Goal: Task Accomplishment & Management: Use online tool/utility

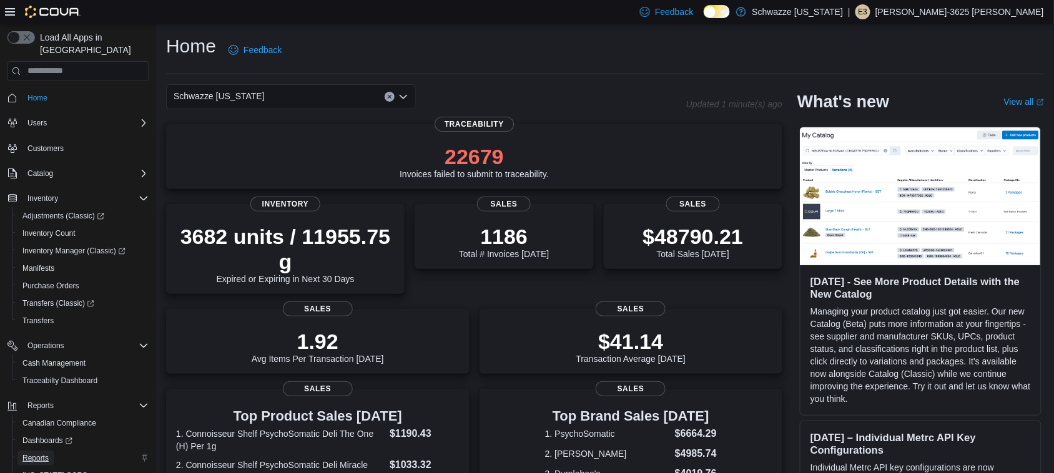
click at [39, 451] on span "Reports" at bounding box center [35, 458] width 26 height 15
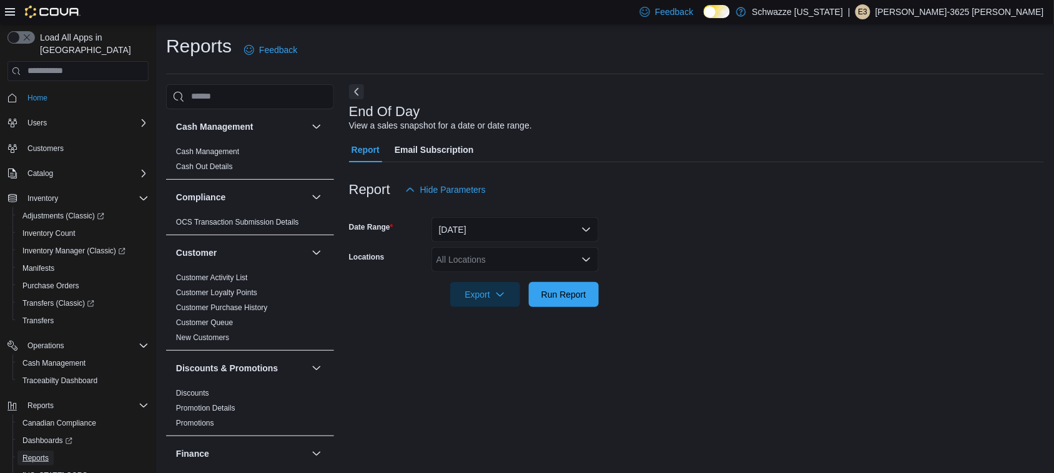
scroll to position [1, 0]
click at [487, 256] on div "All Locations" at bounding box center [514, 259] width 167 height 25
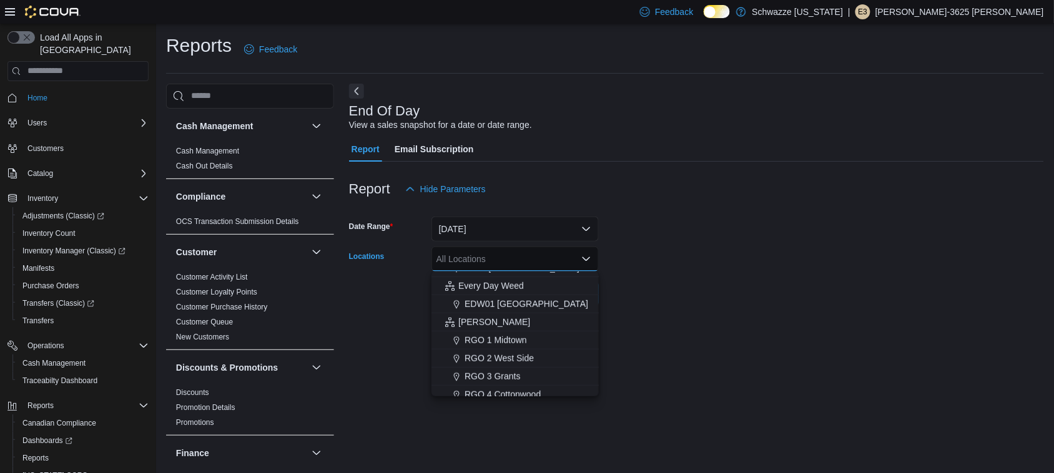
scroll to position [289, 0]
click at [523, 335] on span "RGO 1 Midtown" at bounding box center [496, 335] width 62 height 12
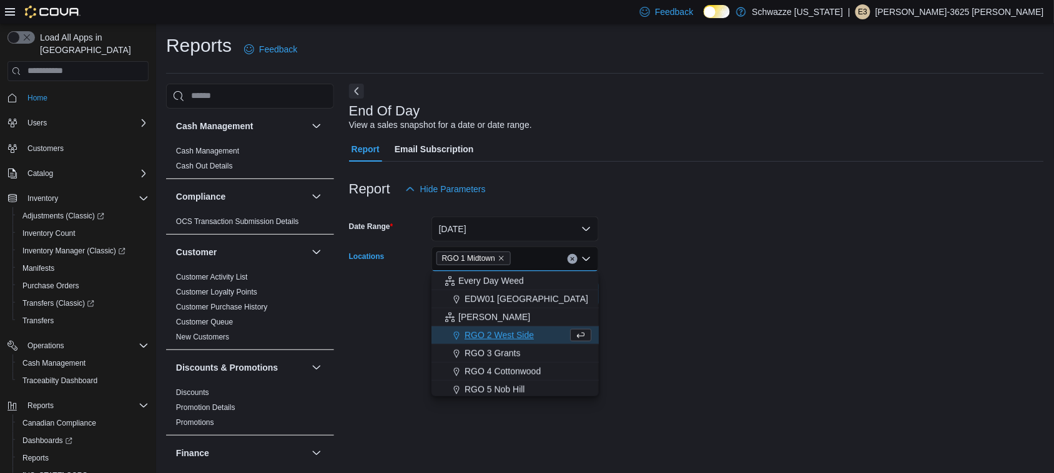
click at [718, 320] on div at bounding box center [696, 314] width 695 height 15
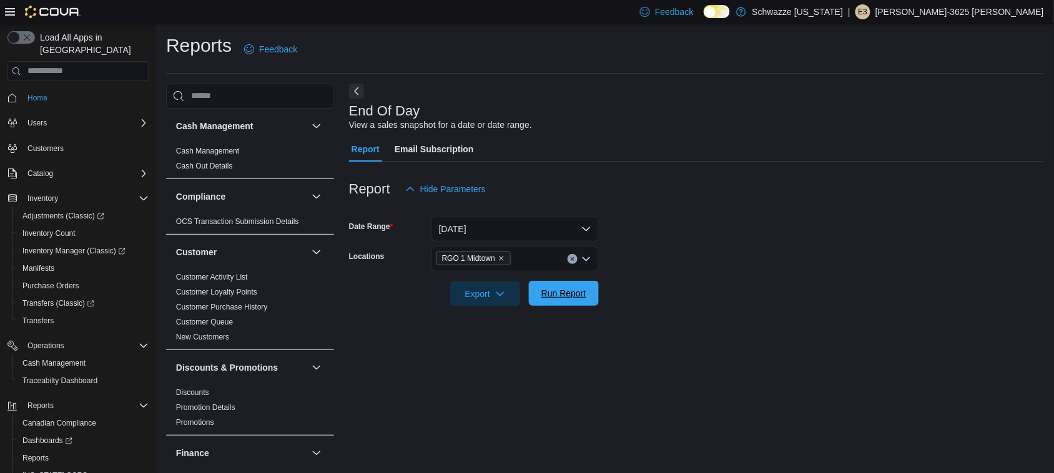
click at [541, 283] on span "Run Report" at bounding box center [563, 293] width 55 height 25
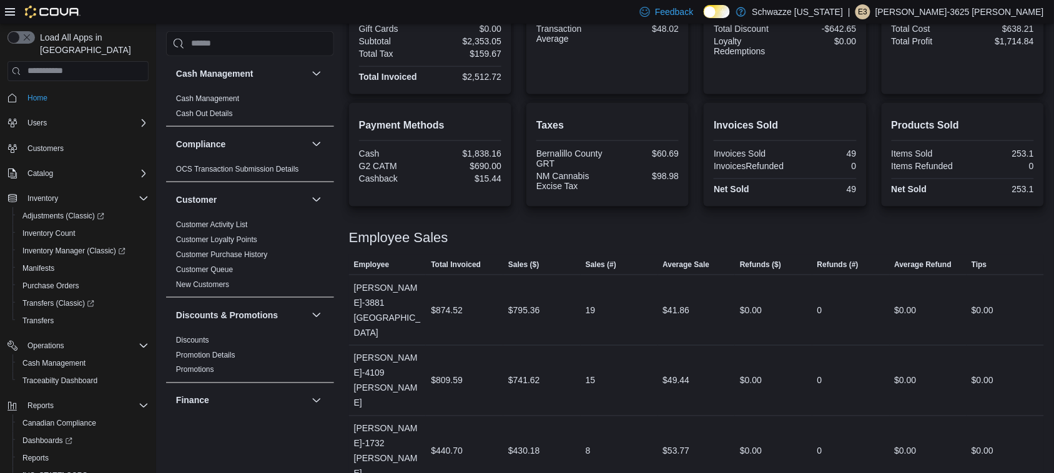
scroll to position [28, 0]
